Goal: Information Seeking & Learning: Find specific fact

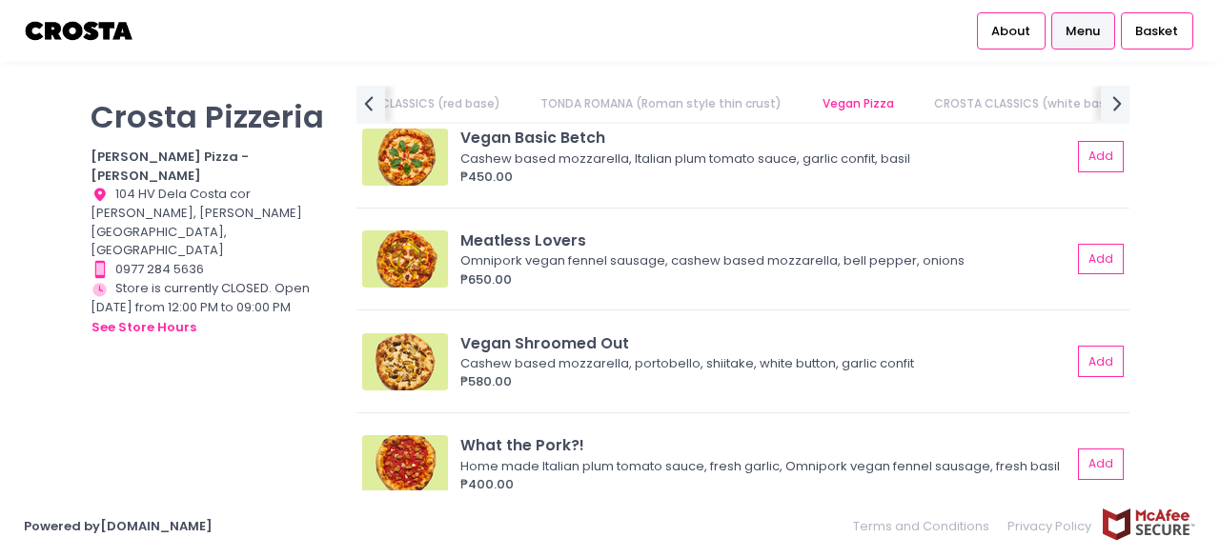
scroll to position [1510, 0]
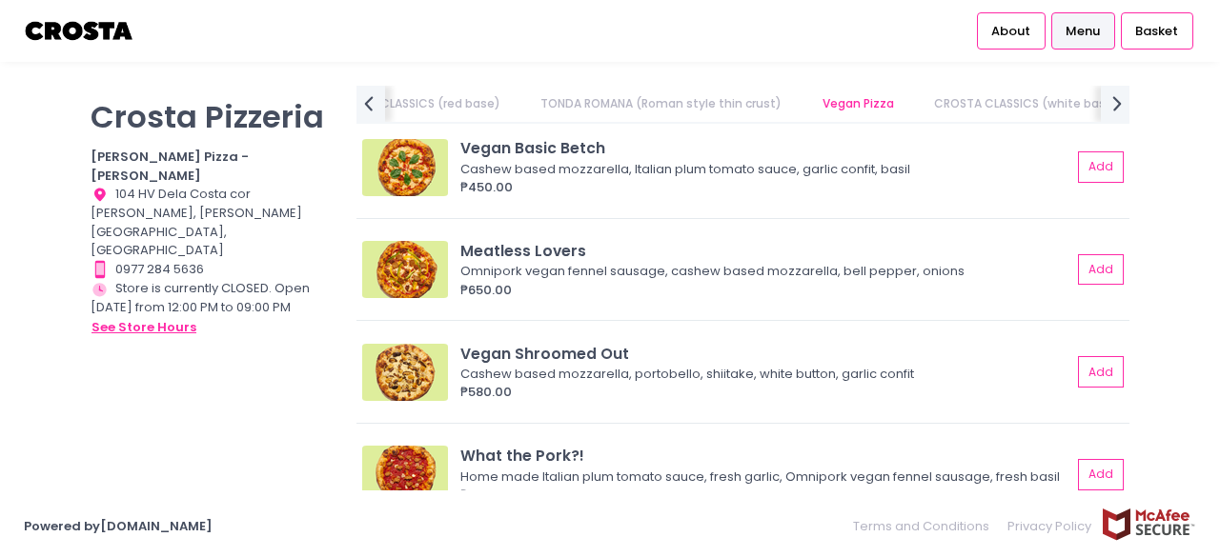
click at [160, 317] on button "see store hours" at bounding box center [144, 327] width 107 height 21
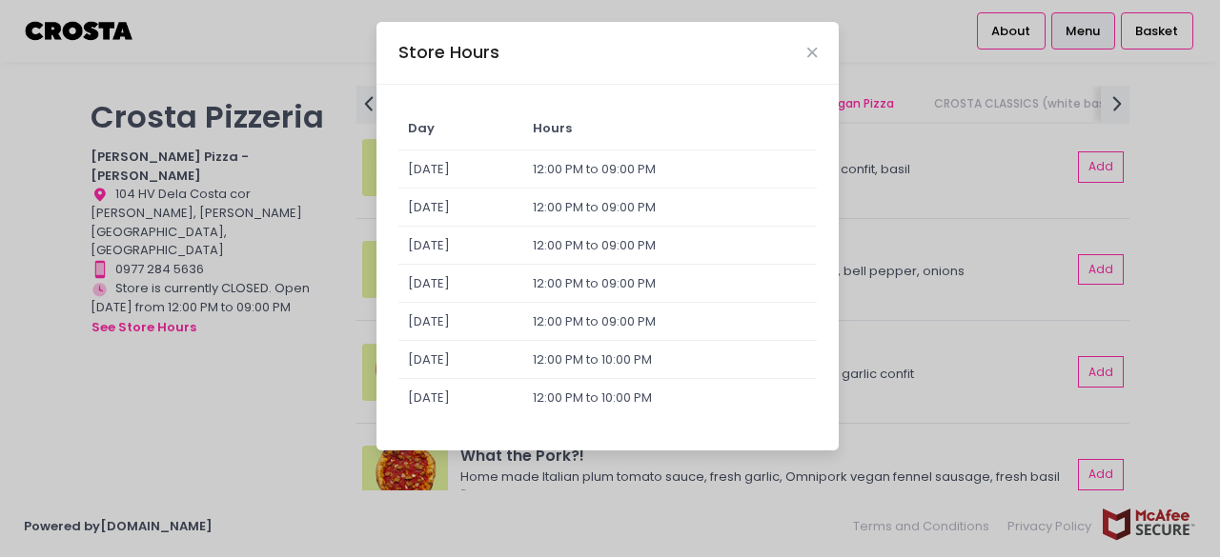
click at [599, 159] on td "12:00 PM to 09:00 PM" at bounding box center [670, 170] width 294 height 38
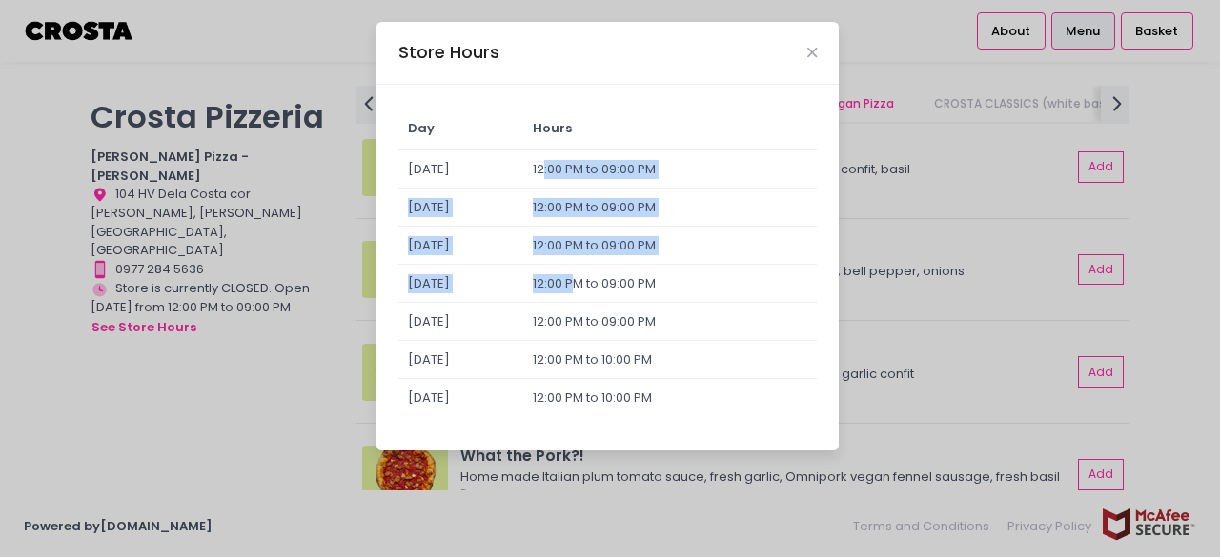
drag, startPoint x: 582, startPoint y: 171, endPoint x: 612, endPoint y: 279, distance: 112.6
click at [612, 279] on tbody "[DATE] 12:00 PM to 09:00 PM [DATE] 12:00 PM to 09:00 PM [DATE] 12:00 PM to 09:0…" at bounding box center [607, 284] width 419 height 267
click at [612, 279] on td "12:00 PM to 09:00 PM" at bounding box center [670, 284] width 294 height 38
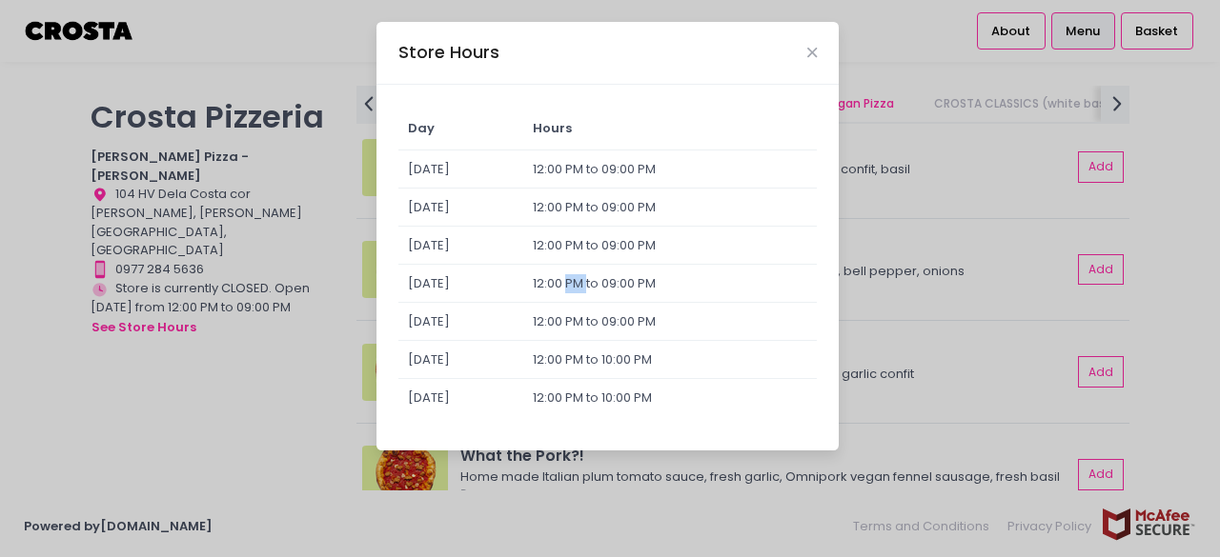
click at [612, 279] on td "12:00 PM to 09:00 PM" at bounding box center [670, 284] width 294 height 38
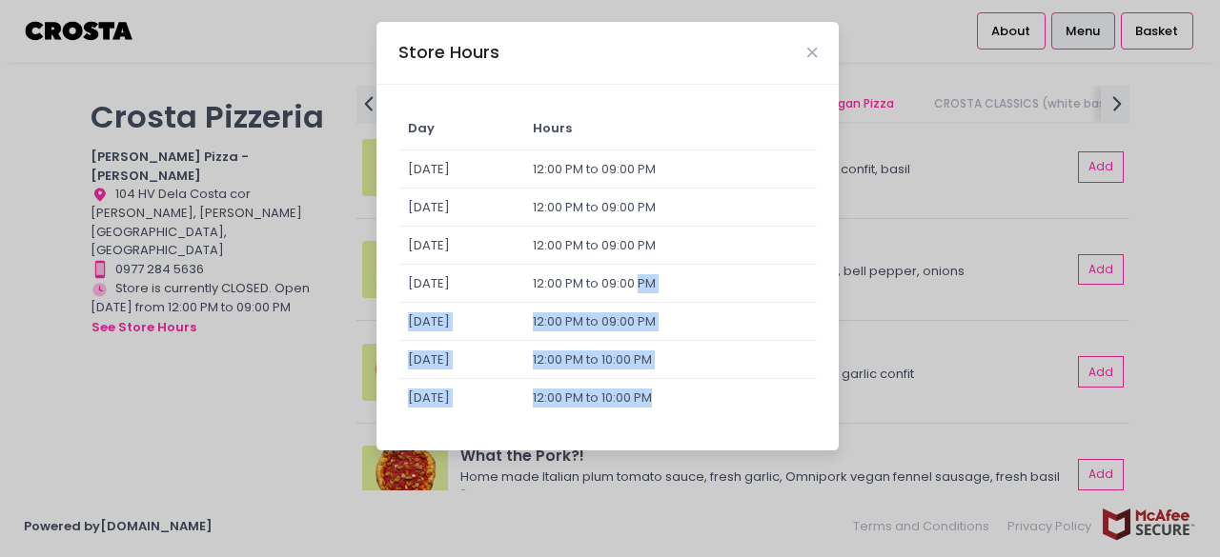
drag, startPoint x: 724, startPoint y: 401, endPoint x: 680, endPoint y: 291, distance: 118.9
click at [680, 291] on tbody "[DATE] 12:00 PM to 09:00 PM [DATE] 12:00 PM to 09:00 PM [DATE] 12:00 PM to 09:0…" at bounding box center [607, 284] width 419 height 267
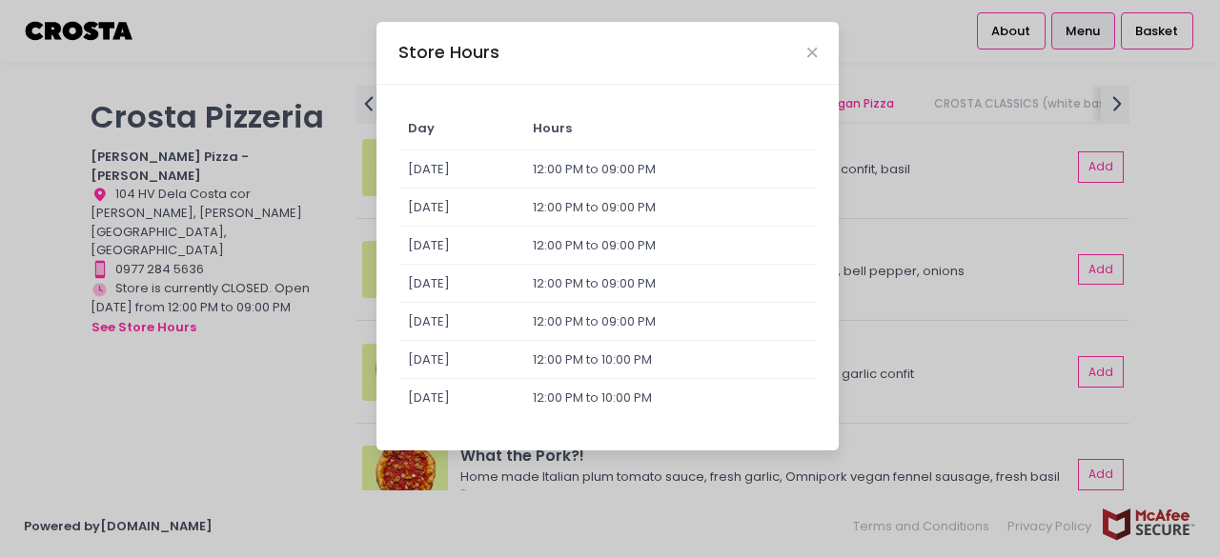
click at [570, 213] on td "12:00 PM to 09:00 PM" at bounding box center [670, 208] width 294 height 38
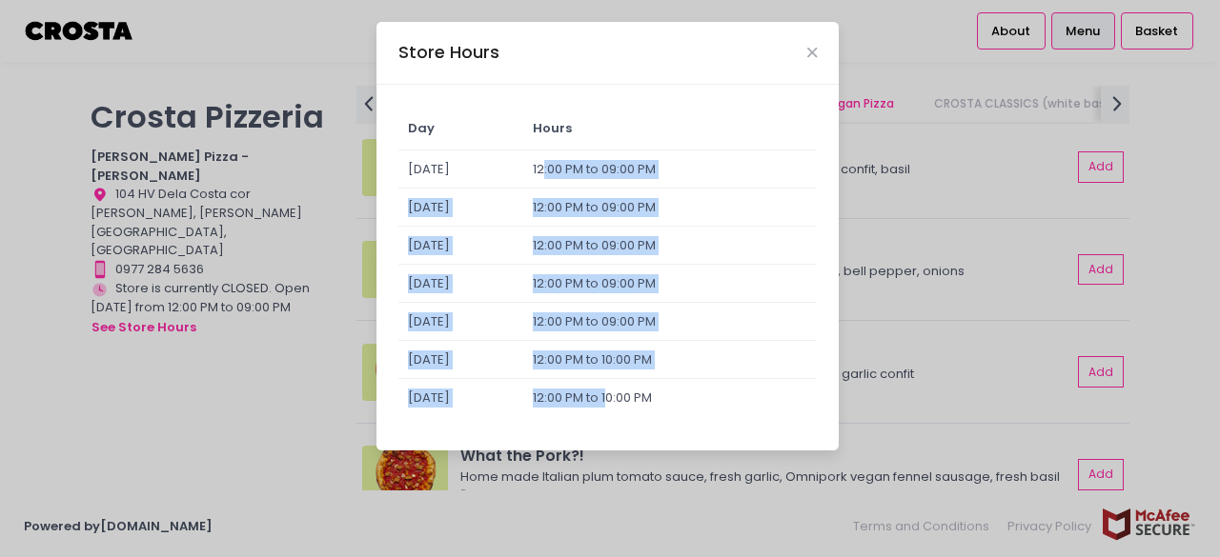
drag, startPoint x: 581, startPoint y: 163, endPoint x: 647, endPoint y: 405, distance: 250.8
click at [647, 405] on tbody "[DATE] 12:00 PM to 09:00 PM [DATE] 12:00 PM to 09:00 PM [DATE] 12:00 PM to 09:0…" at bounding box center [607, 284] width 419 height 267
click at [524, 294] on td "[DATE]" at bounding box center [461, 284] width 126 height 38
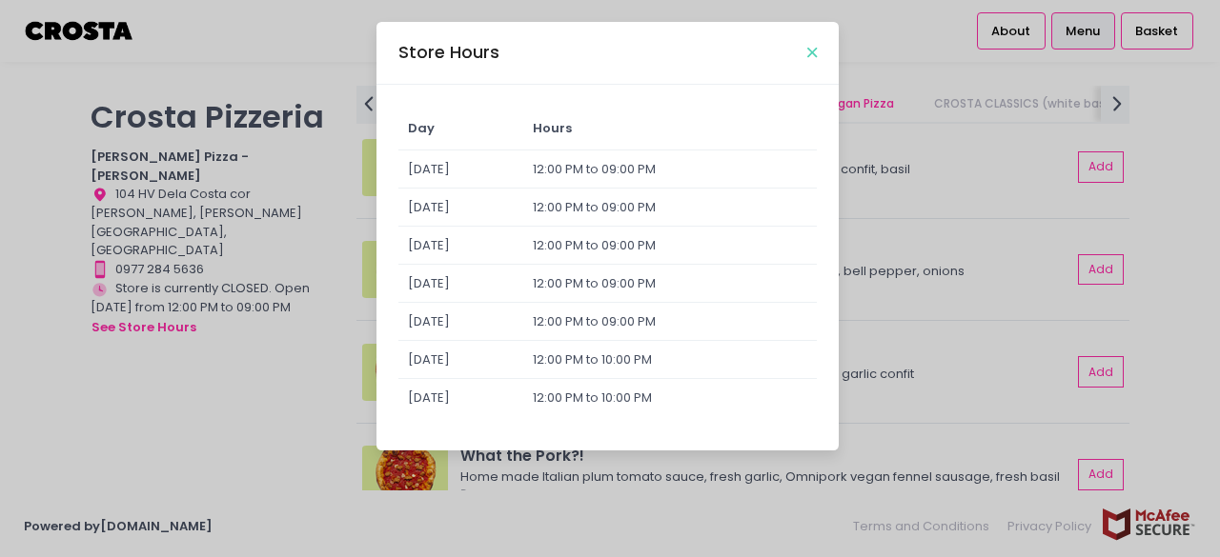
click at [806, 54] on div "Store Hours" at bounding box center [607, 53] width 462 height 63
click at [807, 56] on icon "Close" at bounding box center [812, 53] width 10 height 14
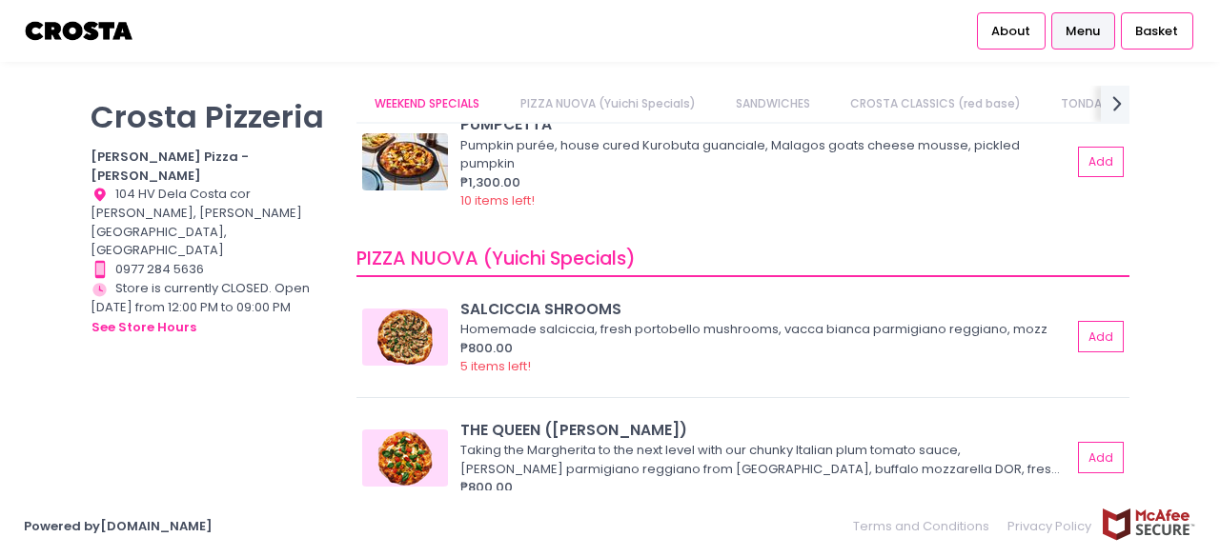
scroll to position [0, 0]
